Goal: Transaction & Acquisition: Subscribe to service/newsletter

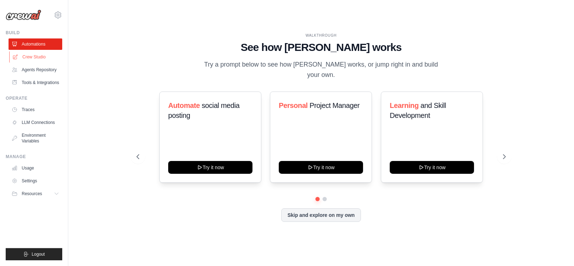
click at [47, 57] on link "Crew Studio" at bounding box center [36, 56] width 54 height 11
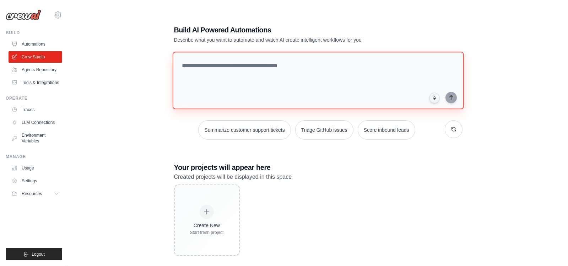
click at [292, 75] on textarea at bounding box center [318, 81] width 292 height 58
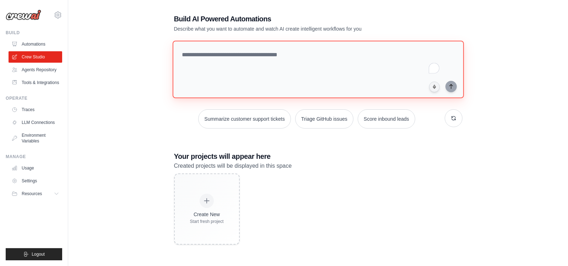
scroll to position [14, 0]
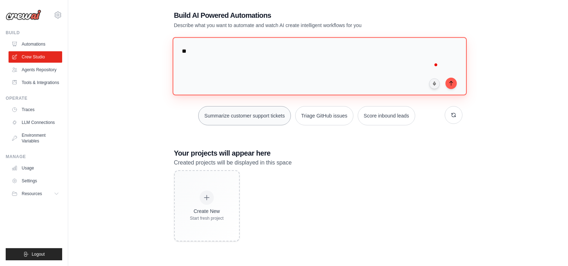
type textarea "*"
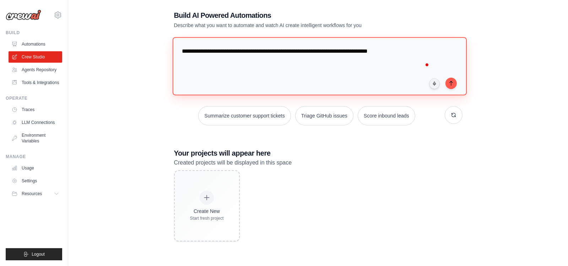
paste textarea "**********"
type textarea "**********"
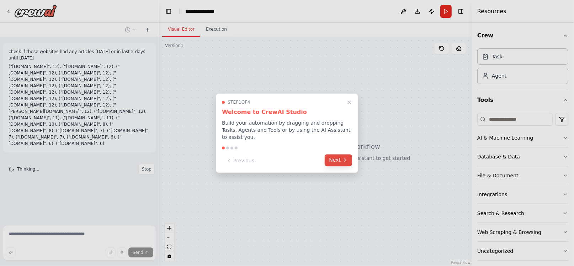
click at [336, 154] on button "Next" at bounding box center [338, 160] width 27 height 12
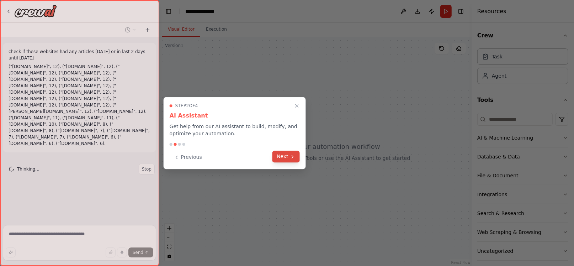
click at [282, 157] on button "Next" at bounding box center [285, 156] width 27 height 12
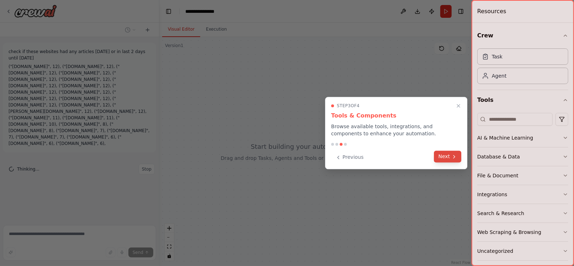
click at [445, 160] on button "Next" at bounding box center [447, 156] width 27 height 12
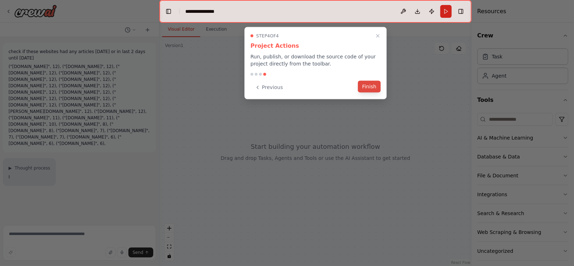
click at [370, 87] on button "Finish" at bounding box center [369, 87] width 23 height 12
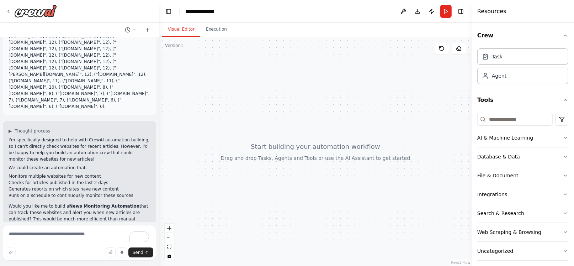
scroll to position [43, 0]
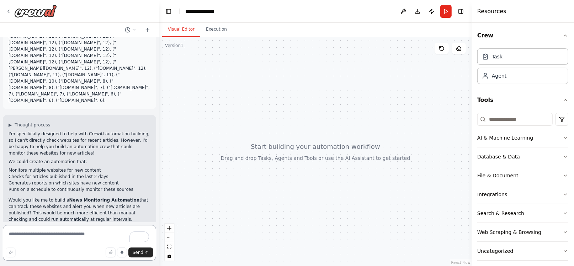
click at [75, 235] on textarea "To enrich screen reader interactions, please activate Accessibility in Grammarl…" at bounding box center [79, 243] width 153 height 36
type textarea "**********"
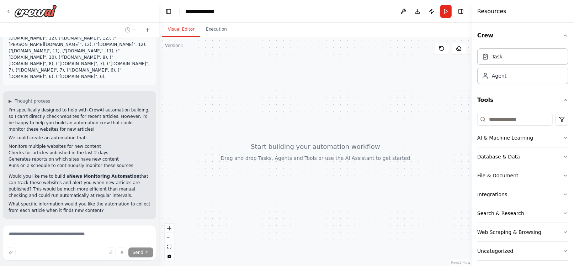
scroll to position [94, 0]
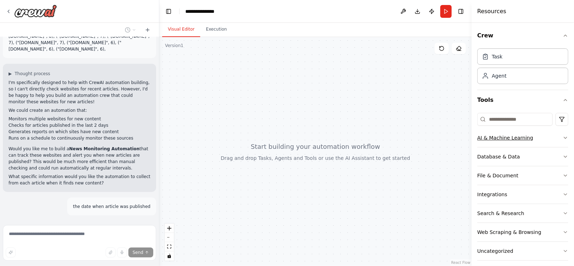
click at [513, 138] on div "AI & Machine Learning" at bounding box center [505, 137] width 56 height 7
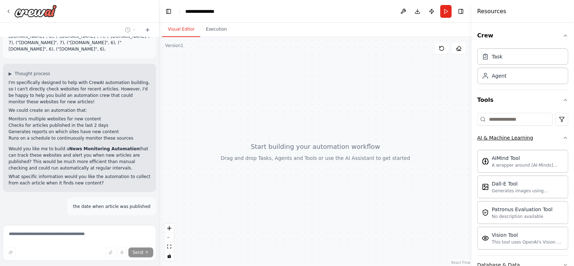
click at [518, 138] on div "AI & Machine Learning" at bounding box center [505, 137] width 56 height 7
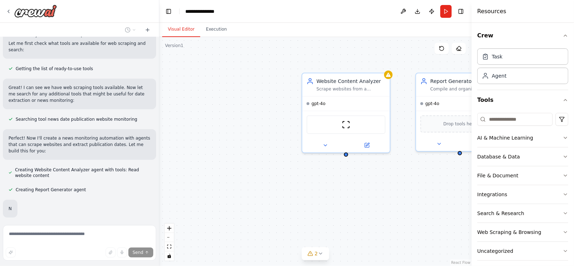
scroll to position [322, 0]
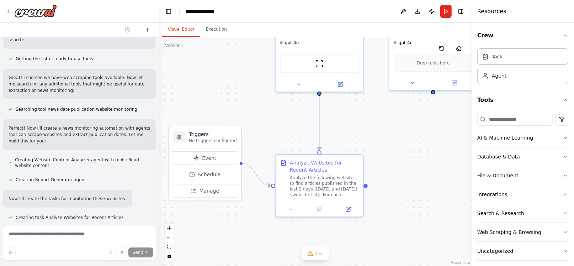
drag, startPoint x: 421, startPoint y: 219, endPoint x: 381, endPoint y: 116, distance: 111.1
click at [381, 116] on div ".deletable-edge-delete-btn { width: 20px; height: 20px; border: 0px solid #ffff…" at bounding box center [315, 151] width 312 height 229
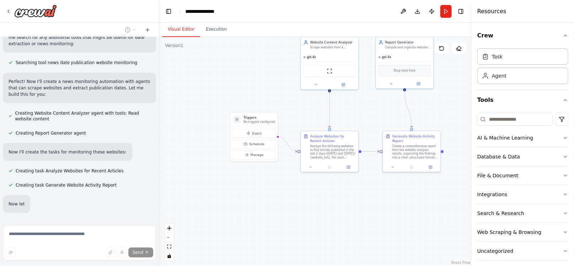
scroll to position [374, 0]
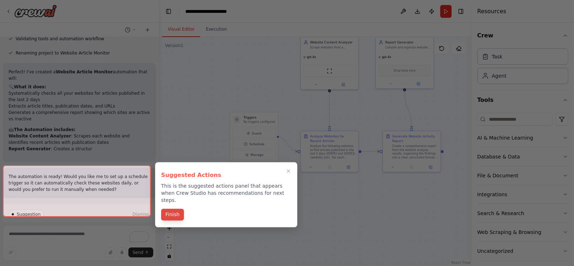
click at [166, 210] on button "Finish" at bounding box center [172, 214] width 23 height 12
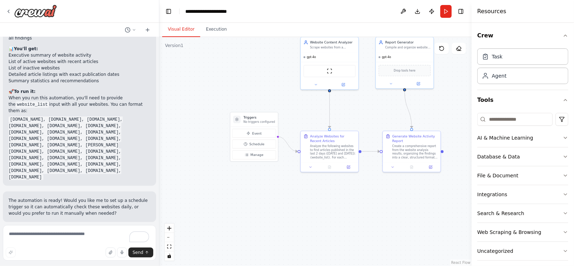
scroll to position [674, 0]
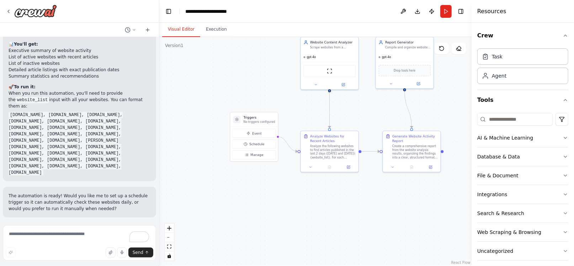
click at [94, 258] on button "Run Automation" at bounding box center [80, 263] width 142 height 11
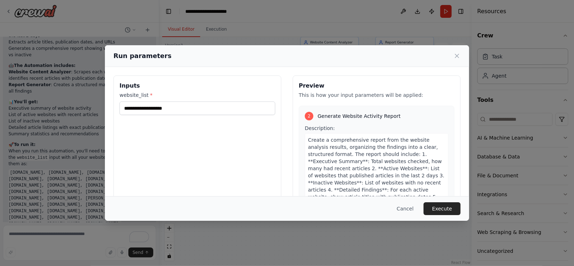
scroll to position [207, 0]
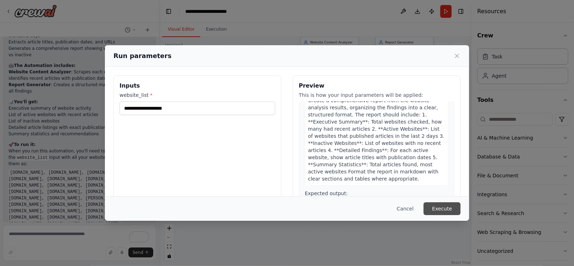
click at [434, 205] on button "Execute" at bounding box center [441, 208] width 37 height 13
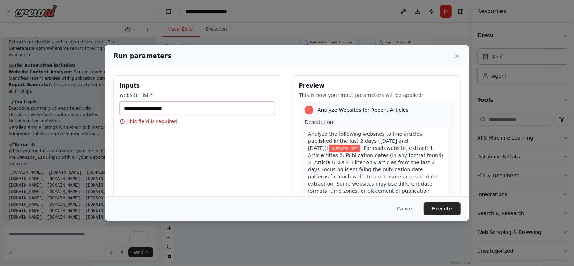
scroll to position [0, 0]
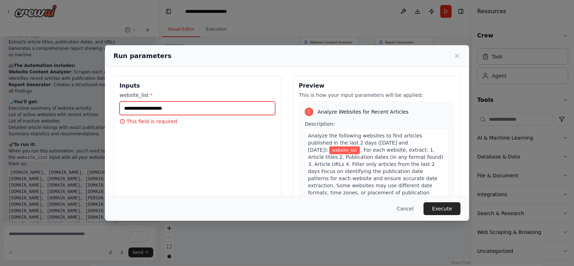
click at [202, 108] on input "website_list *" at bounding box center [197, 108] width 156 height 14
click at [329, 150] on span "website_list" at bounding box center [344, 150] width 31 height 8
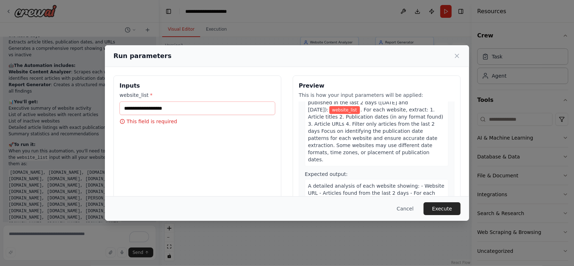
scroll to position [71, 0]
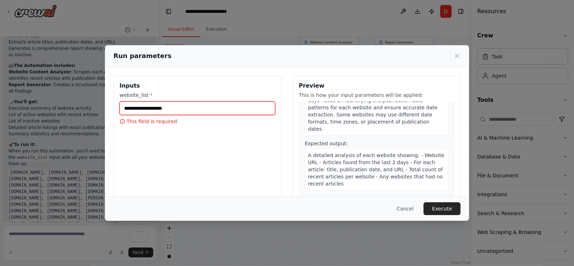
click at [178, 104] on input "website_list *" at bounding box center [197, 108] width 156 height 14
paste input "**********"
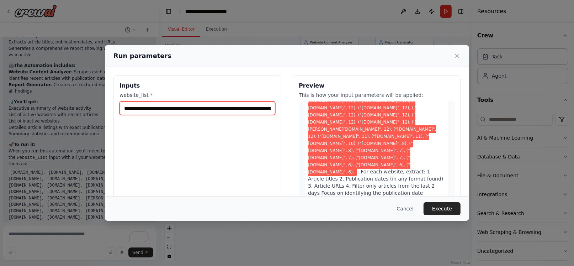
scroll to position [135, 0]
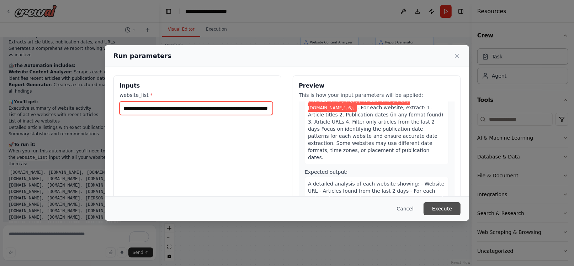
type input "**********"
click at [445, 207] on button "Execute" at bounding box center [441, 208] width 37 height 13
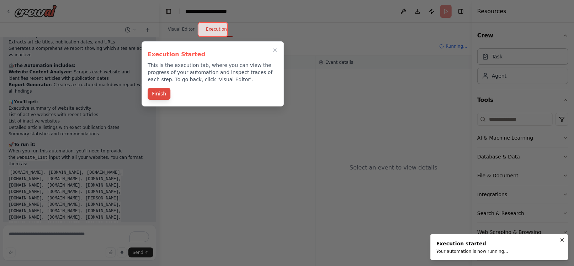
click at [158, 93] on button "Finish" at bounding box center [159, 94] width 23 height 12
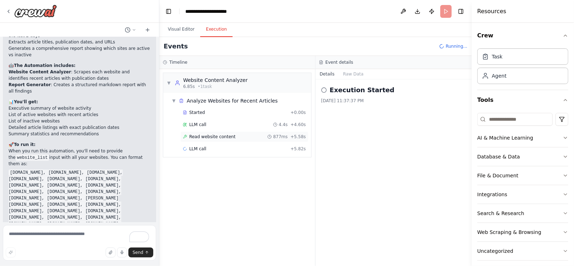
click at [210, 135] on span "Read website content" at bounding box center [212, 137] width 46 height 6
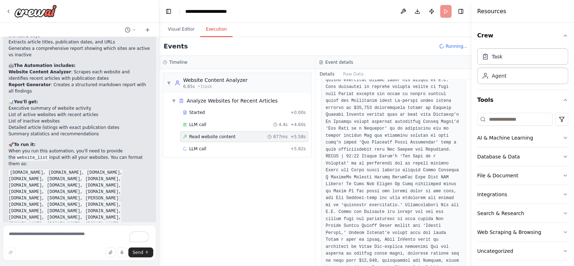
scroll to position [1066, 0]
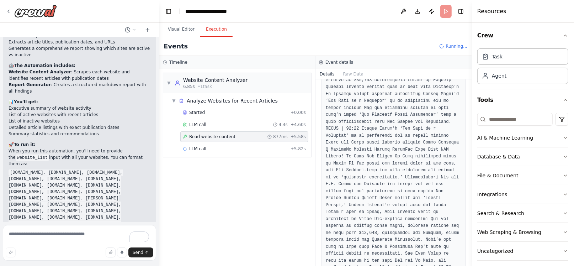
click at [214, 135] on span "Read website content" at bounding box center [212, 137] width 46 height 6
drag, startPoint x: 469, startPoint y: 141, endPoint x: 468, endPoint y: 258, distance: 117.3
click at [468, 258] on div "check if these websites had any articles yesterday or in last 2 days until yest…" at bounding box center [287, 133] width 574 height 266
click at [13, 8] on div at bounding box center [31, 11] width 51 height 13
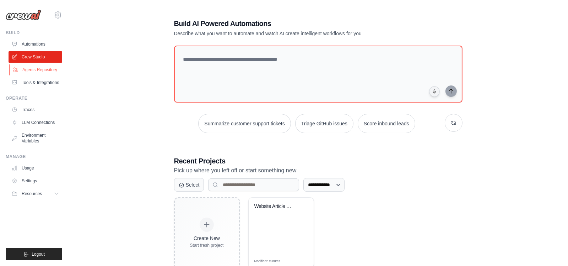
click at [41, 71] on link "Agents Repository" at bounding box center [36, 69] width 54 height 11
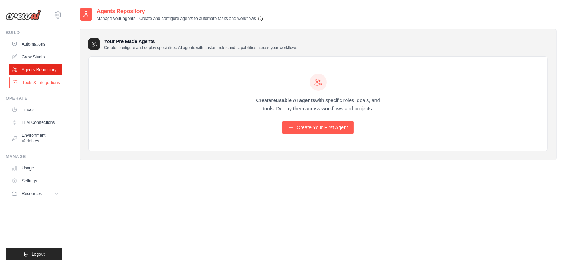
click at [43, 86] on link "Tools & Integrations" at bounding box center [36, 82] width 54 height 11
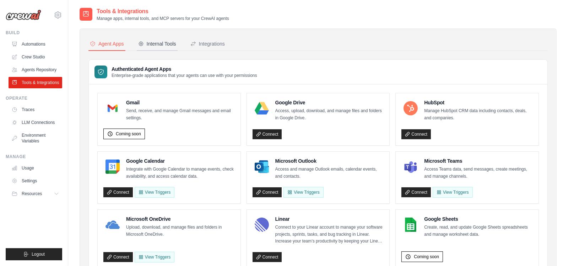
click at [160, 43] on div "Internal Tools" at bounding box center [157, 43] width 38 height 7
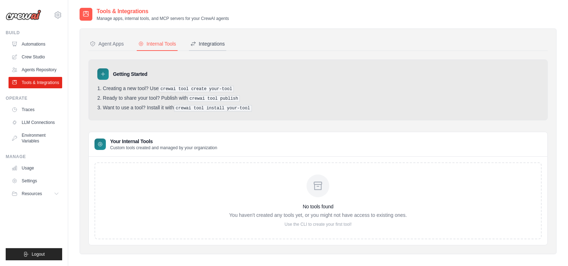
click at [208, 45] on div "Integrations" at bounding box center [208, 43] width 34 height 7
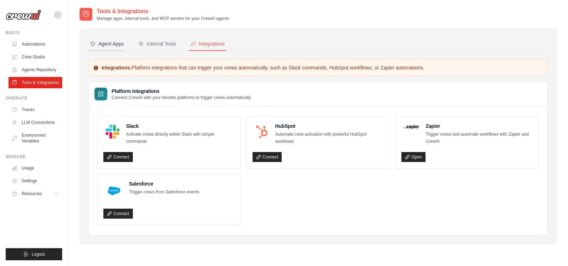
click at [120, 47] on div "Agent Apps" at bounding box center [107, 43] width 34 height 7
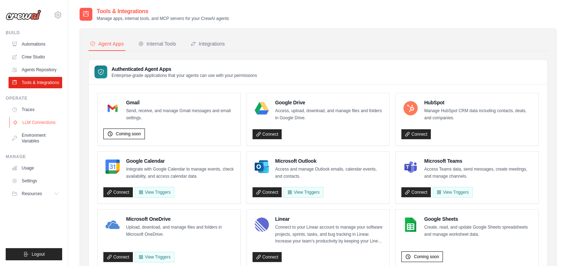
click at [56, 127] on link "LLM Connections" at bounding box center [36, 122] width 54 height 11
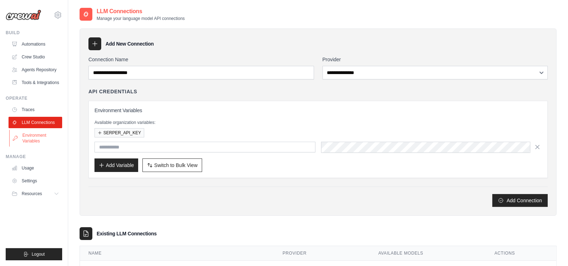
click at [40, 146] on link "Environment Variables" at bounding box center [36, 137] width 54 height 17
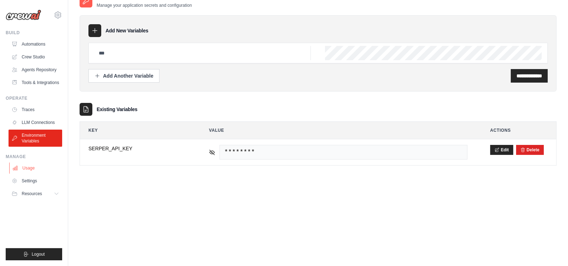
scroll to position [14, 0]
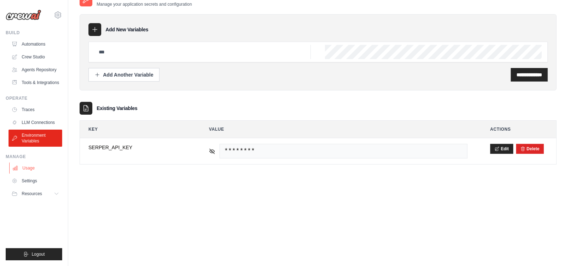
click at [32, 173] on link "Usage" at bounding box center [36, 167] width 54 height 11
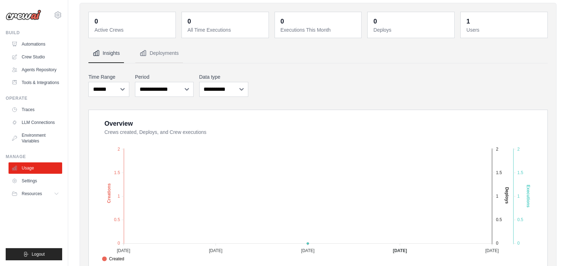
scroll to position [35, 0]
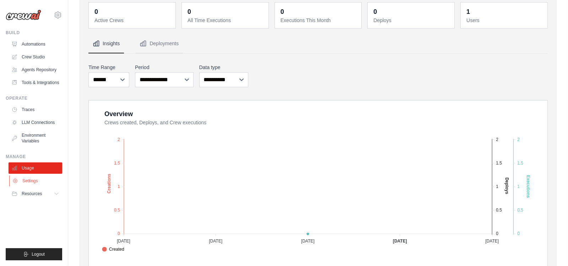
click at [37, 186] on link "Settings" at bounding box center [36, 180] width 54 height 11
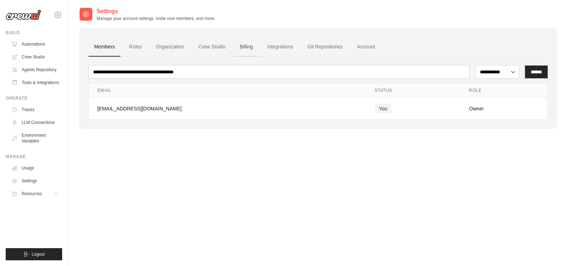
click at [258, 44] on link "Billing" at bounding box center [246, 46] width 25 height 19
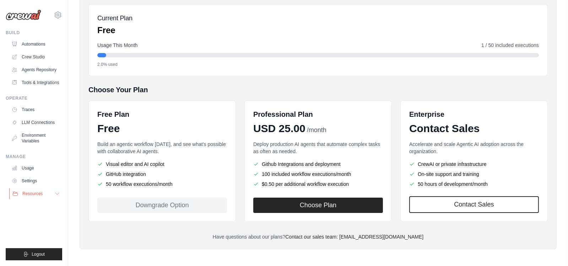
scroll to position [79, 0]
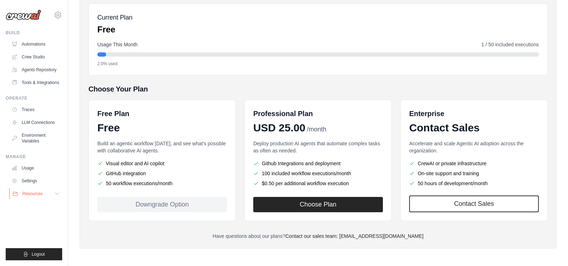
click at [54, 197] on button "Resources" at bounding box center [36, 193] width 54 height 11
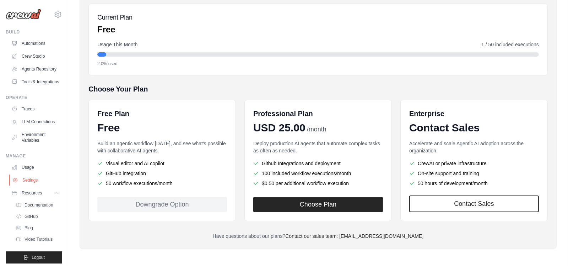
scroll to position [0, 0]
click at [39, 40] on link "Automations" at bounding box center [36, 43] width 54 height 11
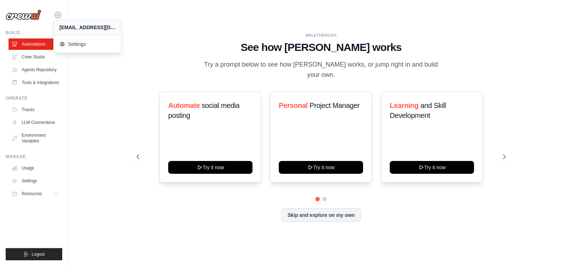
click at [58, 16] on icon at bounding box center [58, 15] width 2 height 2
click at [215, 105] on span "social media posting" at bounding box center [203, 110] width 71 height 18
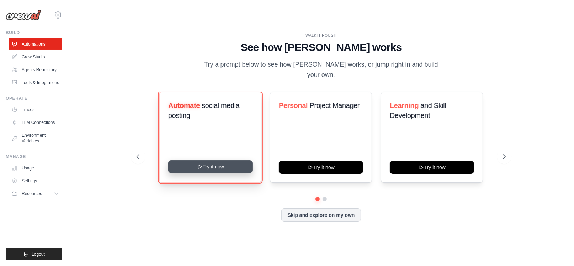
click at [209, 169] on button "Try it now" at bounding box center [210, 166] width 84 height 13
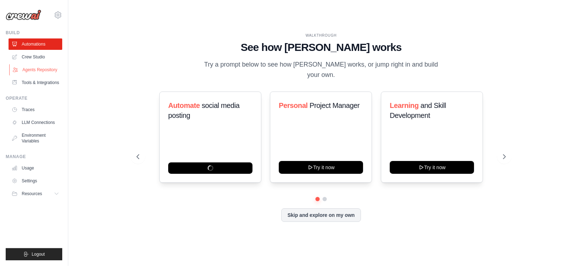
click at [39, 69] on link "Agents Repository" at bounding box center [36, 69] width 54 height 11
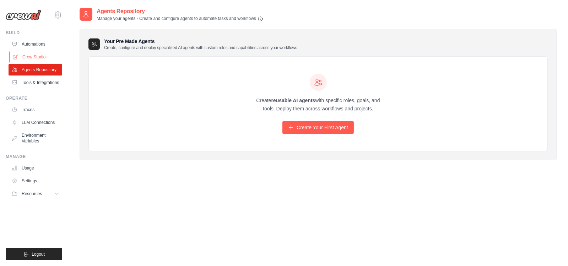
click at [41, 55] on link "Crew Studio" at bounding box center [36, 56] width 54 height 11
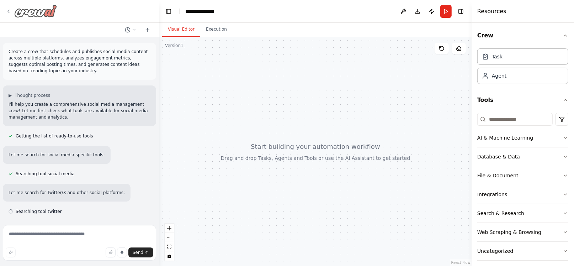
click at [12, 12] on div at bounding box center [31, 11] width 51 height 13
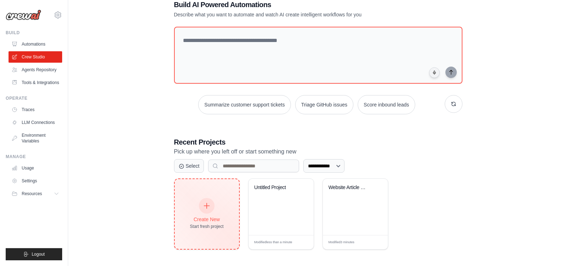
scroll to position [20, 0]
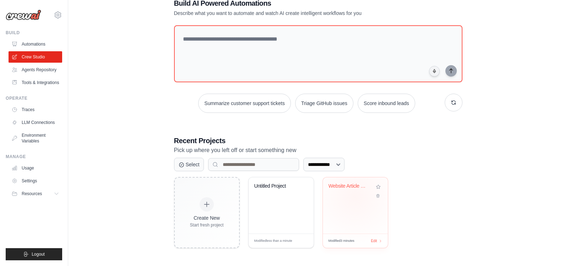
click at [356, 196] on div "Website Article Monitor" at bounding box center [356, 191] width 54 height 16
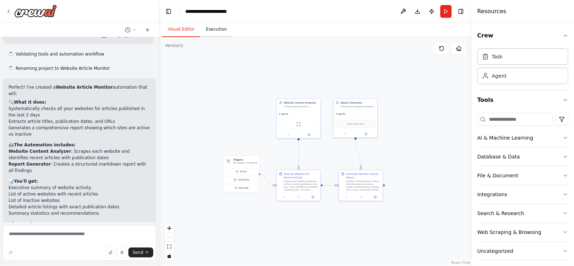
click at [211, 28] on button "Execution" at bounding box center [216, 29] width 32 height 15
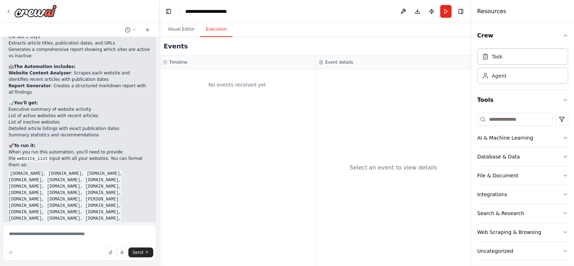
scroll to position [616, 0]
click at [175, 31] on button "Visual Editor" at bounding box center [181, 29] width 38 height 15
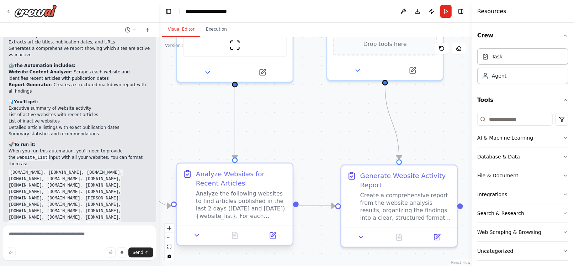
click at [251, 206] on div "Analyze the following websites to find articles published in the last 2 days ([…" at bounding box center [241, 204] width 91 height 30
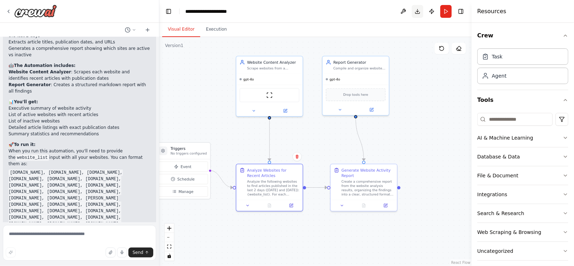
click at [417, 12] on button "Download" at bounding box center [417, 11] width 11 height 13
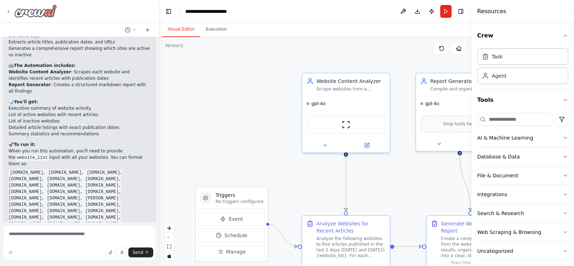
click at [14, 11] on img at bounding box center [35, 11] width 43 height 13
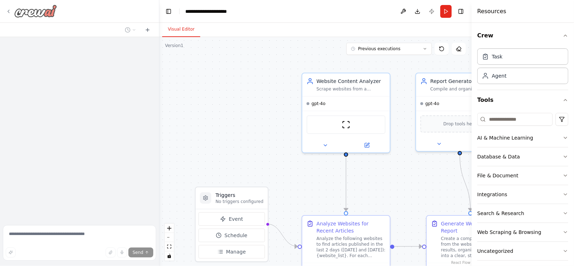
click at [52, 14] on img at bounding box center [35, 11] width 43 height 13
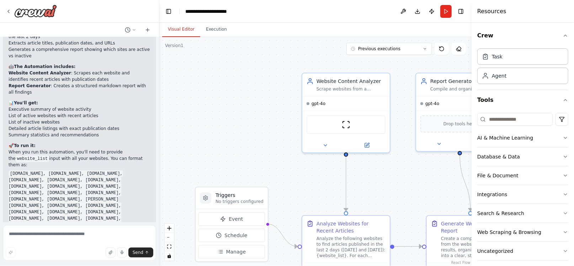
scroll to position [616, 0]
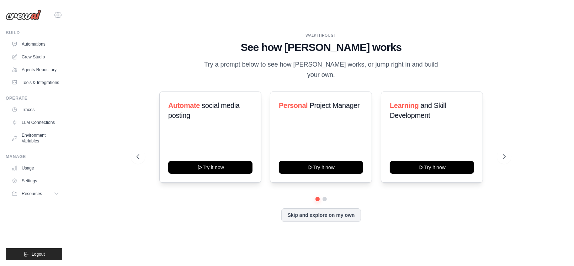
click at [60, 13] on icon at bounding box center [58, 15] width 9 height 9
click at [79, 43] on span "Settings" at bounding box center [89, 44] width 56 height 7
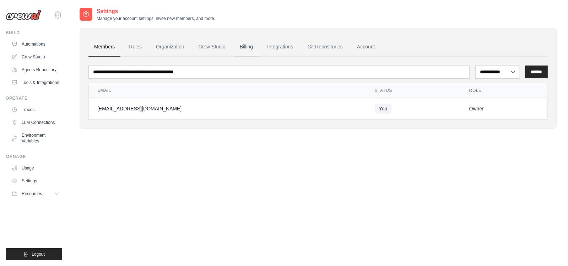
click at [247, 48] on link "Billing" at bounding box center [246, 46] width 25 height 19
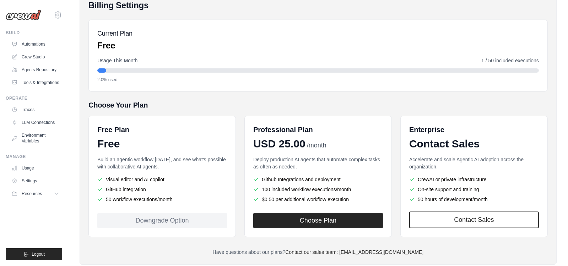
scroll to position [71, 0]
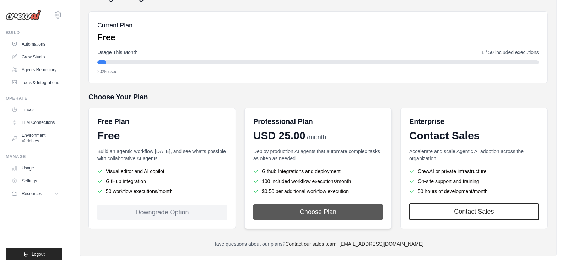
click at [317, 214] on button "Choose Plan" at bounding box center [318, 211] width 130 height 15
